Goal: Use online tool/utility: Utilize a website feature to perform a specific function

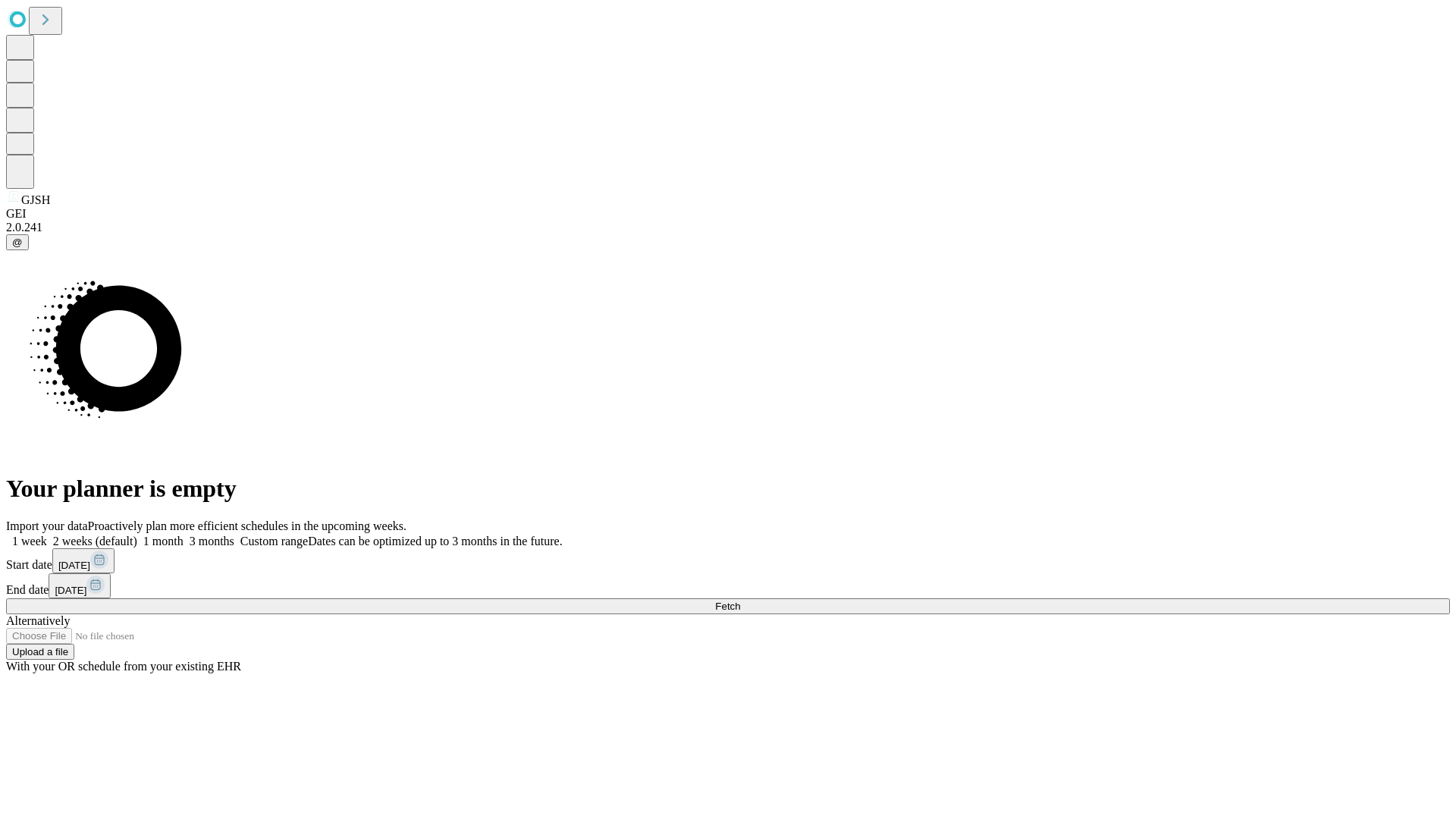
click at [740, 600] on span "Fetch" at bounding box center [728, 606] width 25 height 12
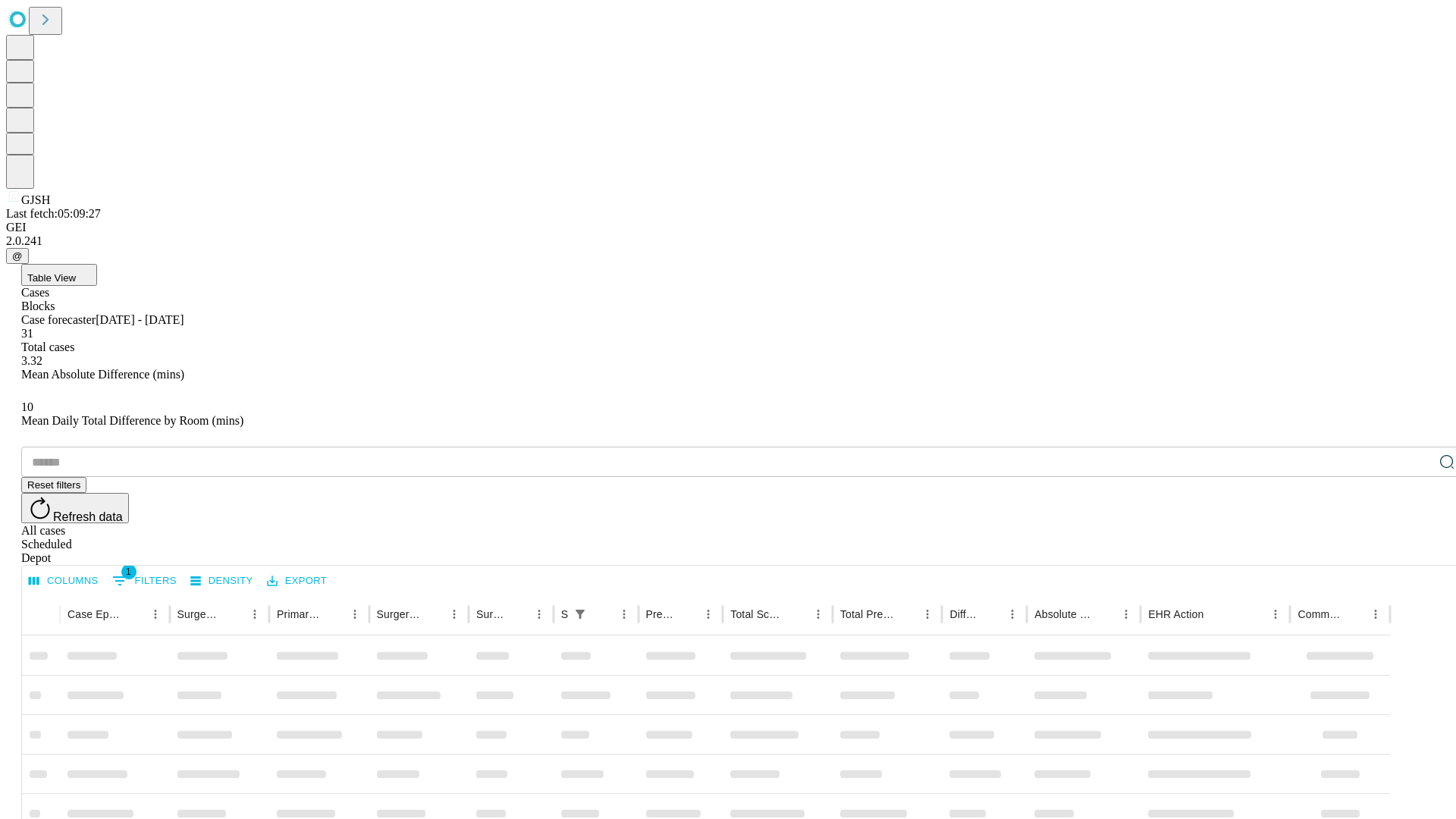
click at [76, 272] on span "Table View" at bounding box center [51, 277] width 49 height 12
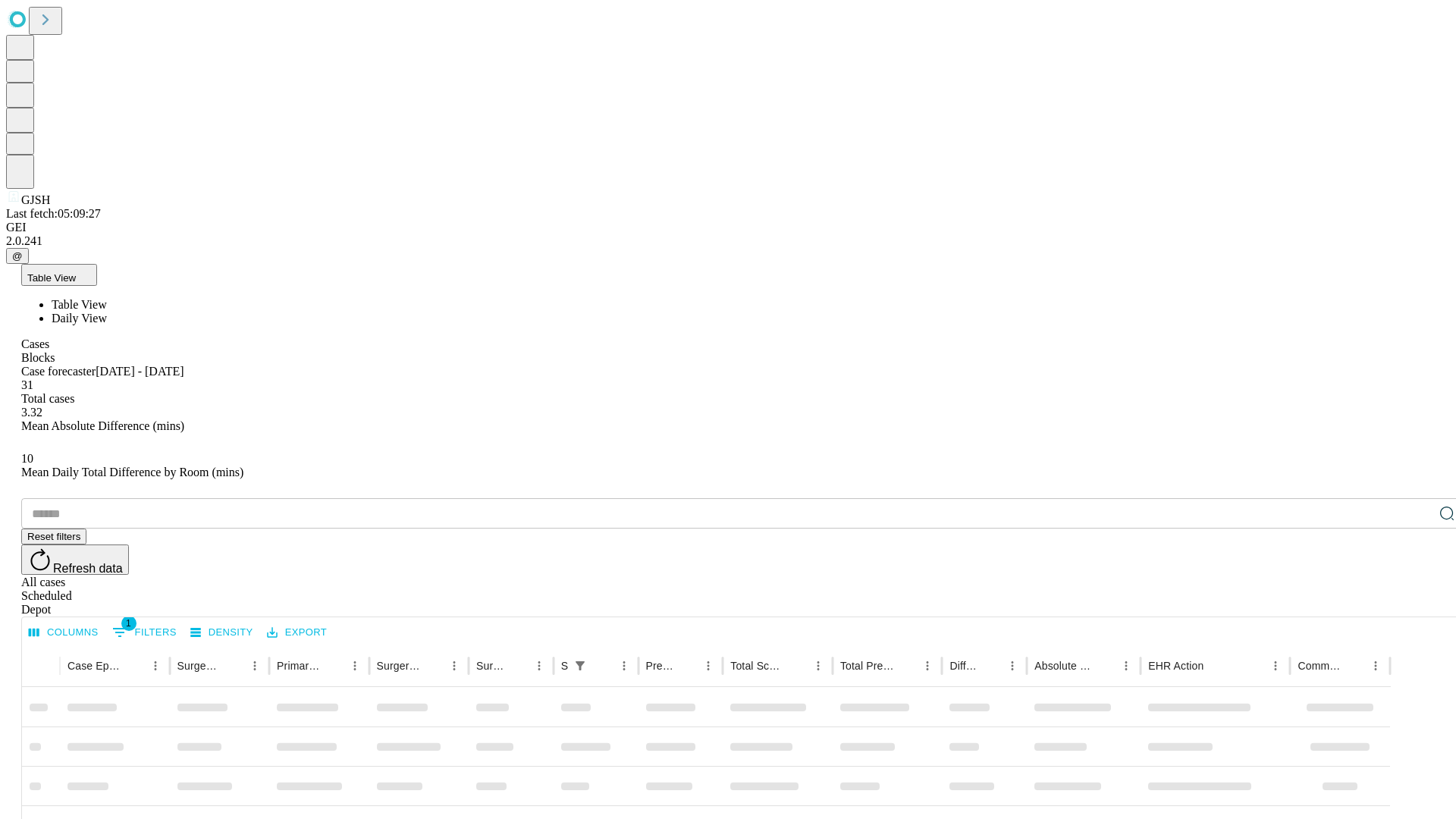
click at [107, 311] on span "Daily View" at bounding box center [79, 318] width 55 height 13
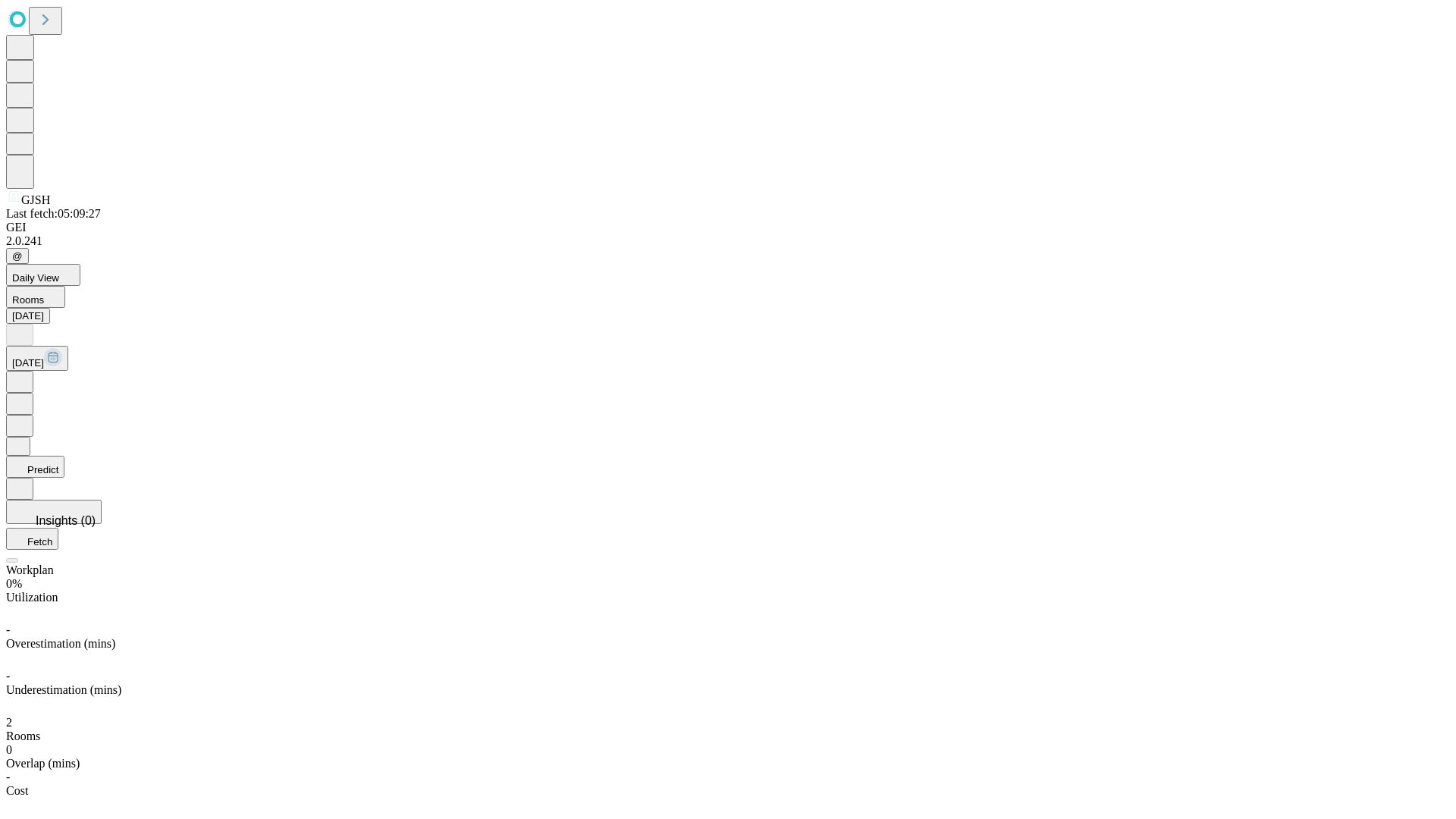
click at [64, 456] on button "Predict" at bounding box center [35, 466] width 58 height 22
